Goal: Task Accomplishment & Management: Manage account settings

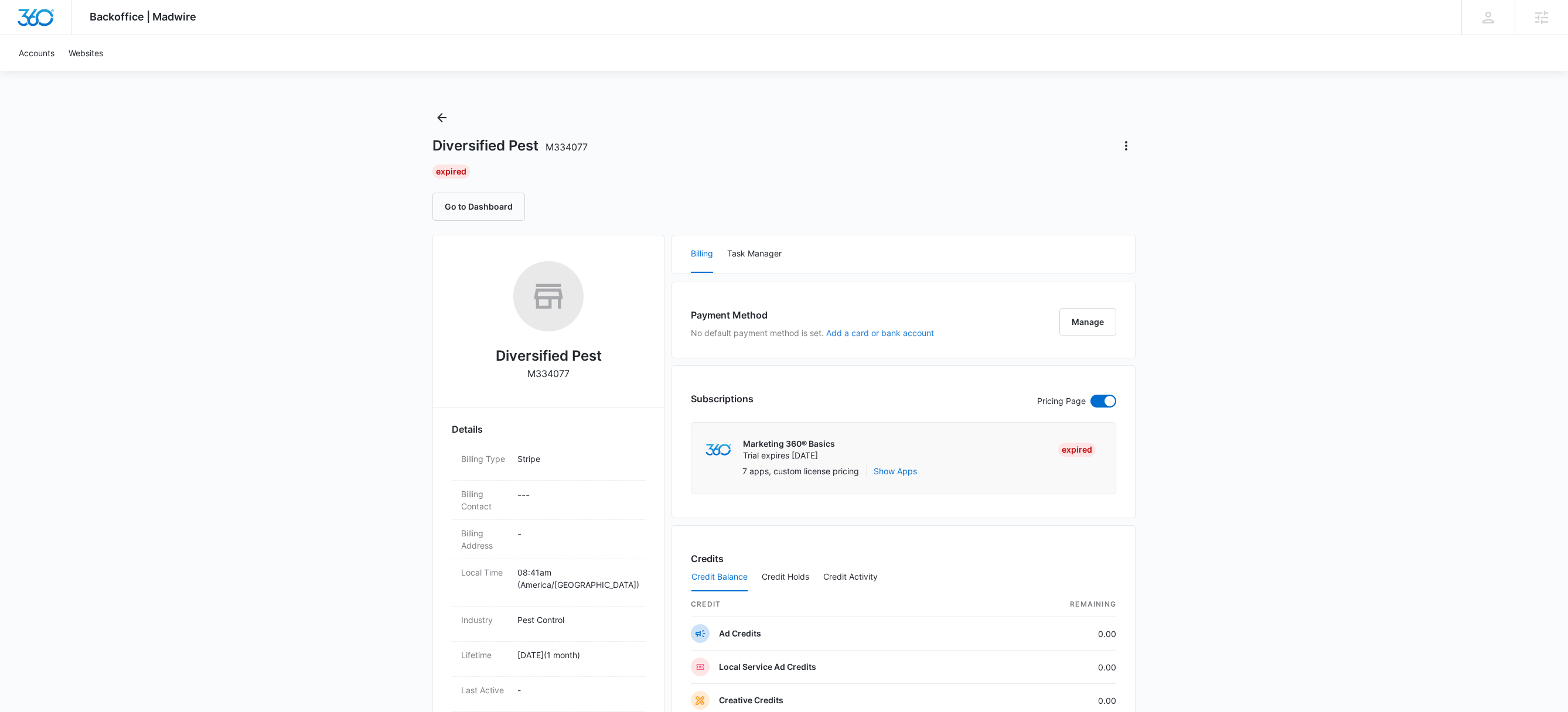
click at [897, 335] on button "Add a card or bank account" at bounding box center [880, 333] width 108 height 8
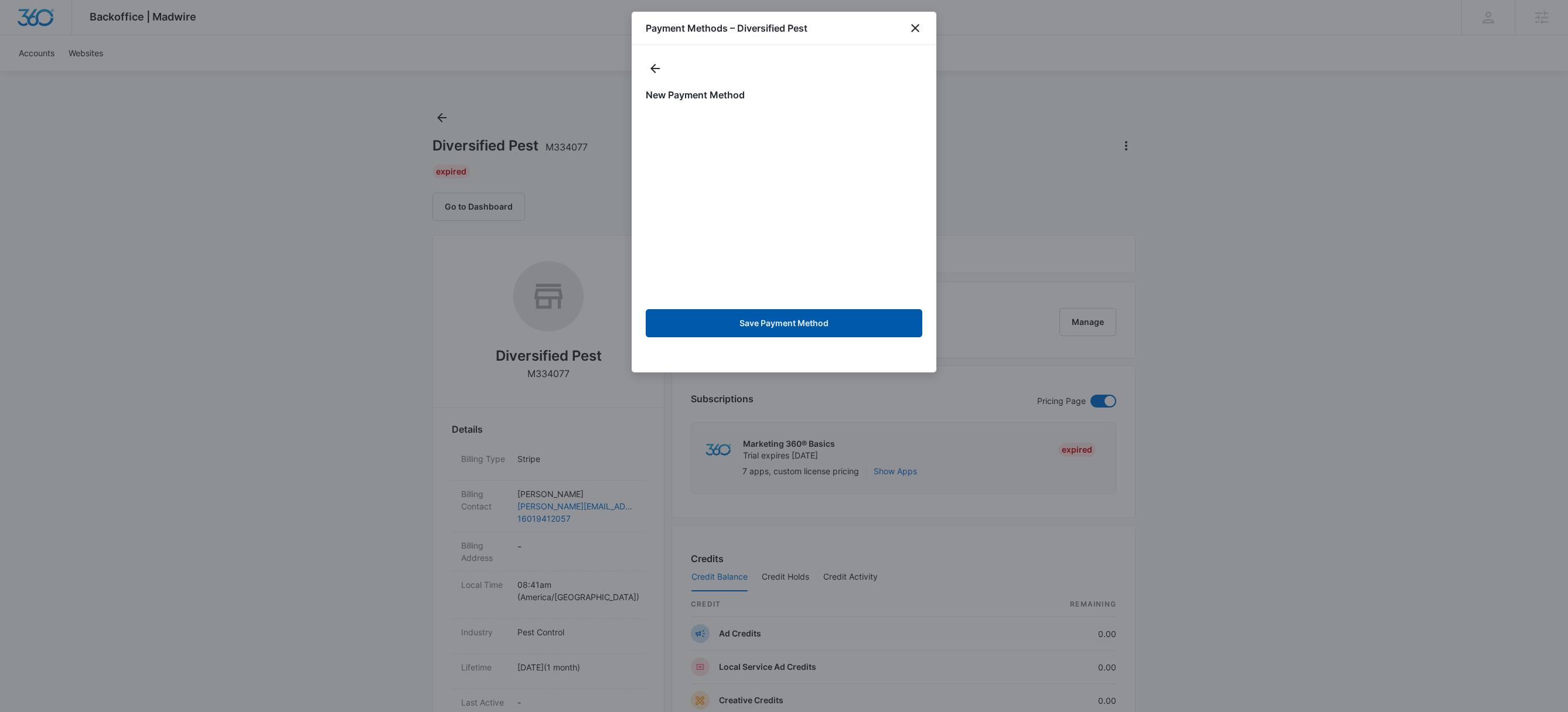
click at [790, 322] on button "Save Payment Method" at bounding box center [784, 323] width 277 height 28
